Goal: Navigation & Orientation: Find specific page/section

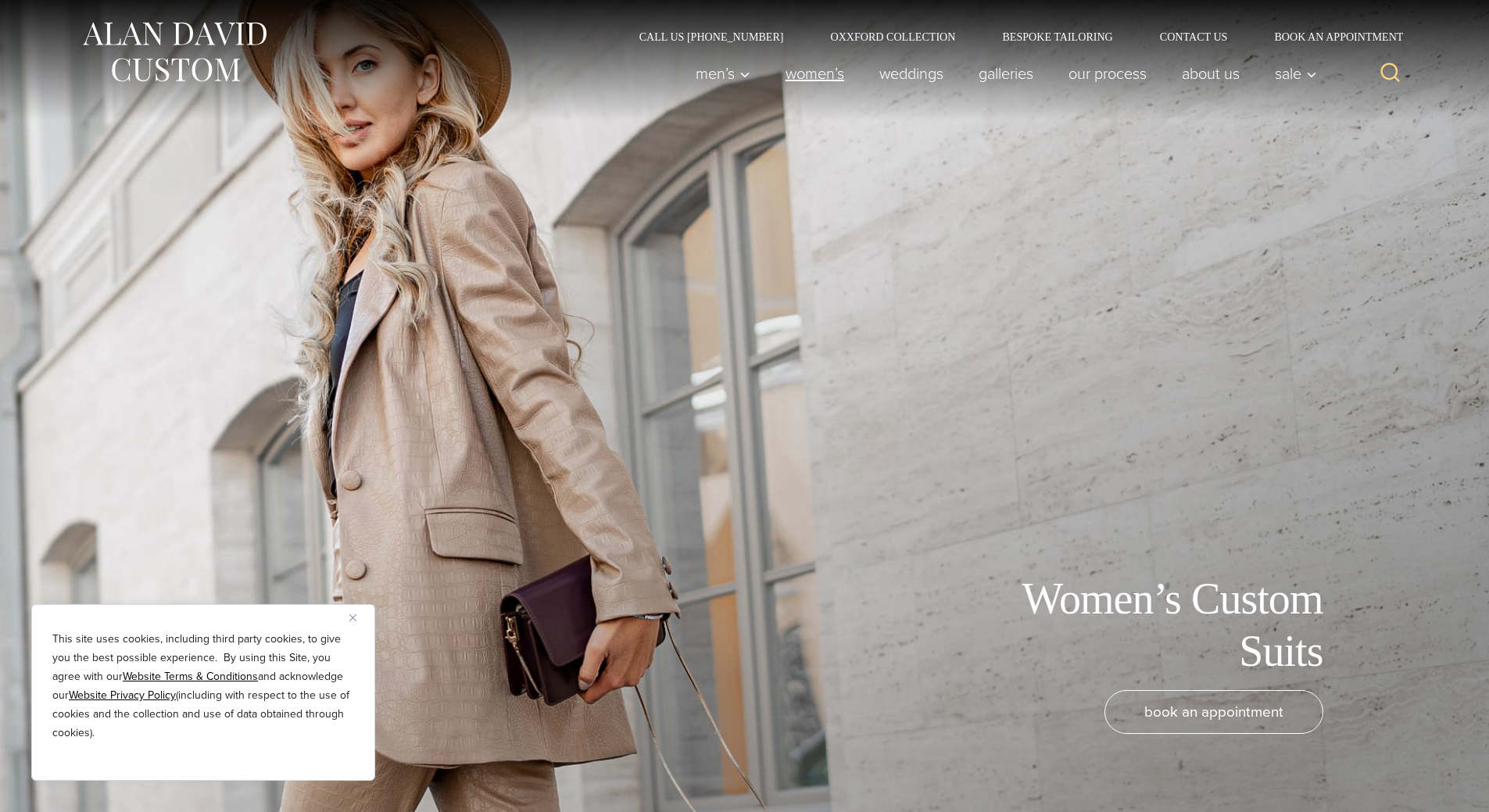
click at [815, 70] on link "Women’s" at bounding box center [815, 73] width 94 height 32
click at [816, 74] on link "Women’s" at bounding box center [815, 73] width 94 height 32
click at [816, 76] on link "Women’s" at bounding box center [815, 73] width 94 height 32
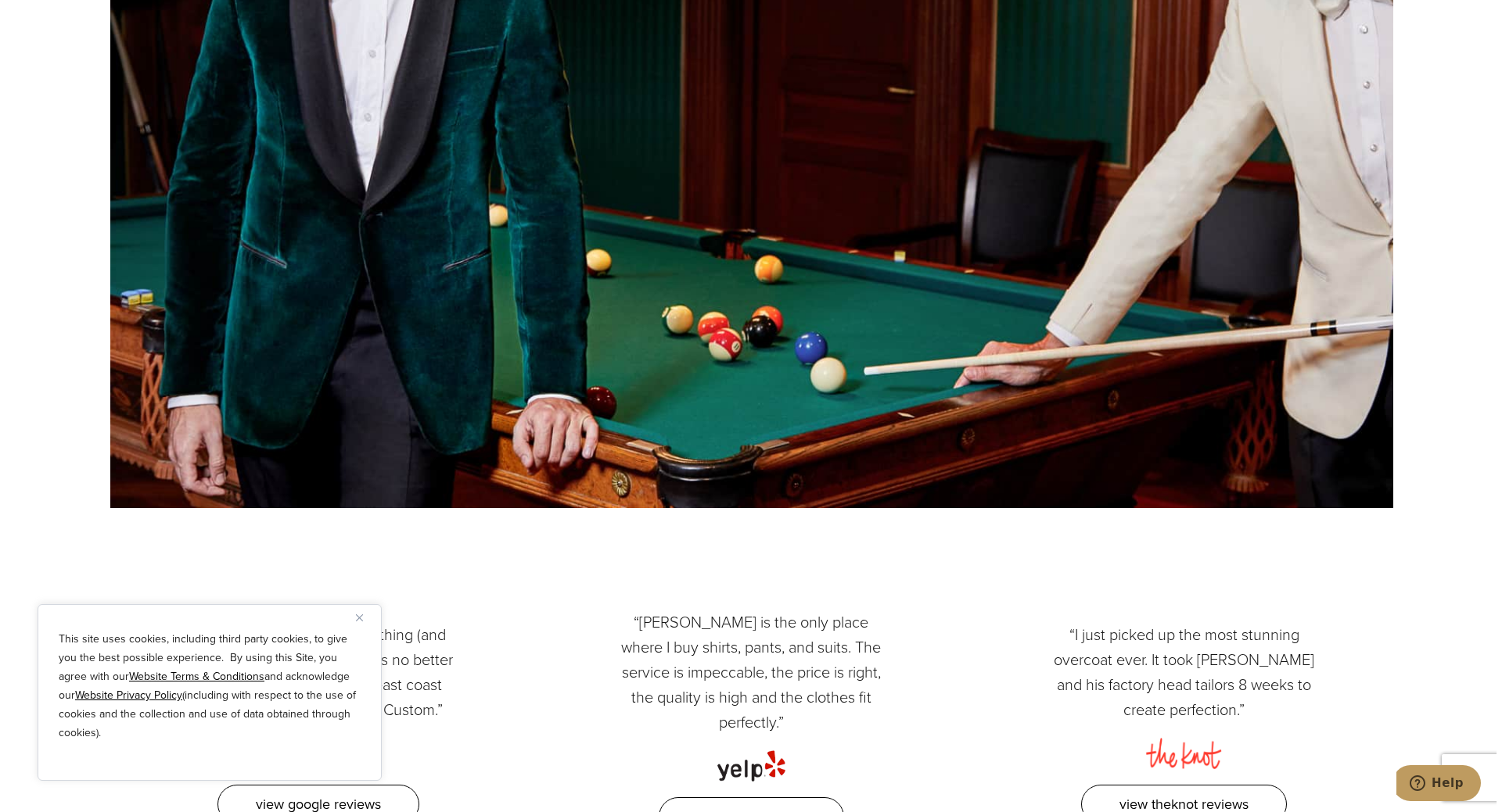
scroll to position [2283, 0]
